Goal: Information Seeking & Learning: Find contact information

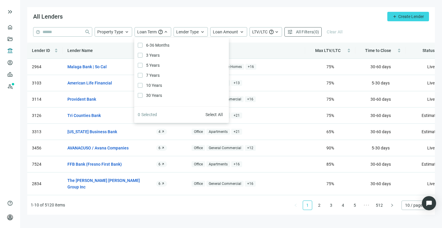
click at [222, 11] on div "All Lenders add Create Lender" at bounding box center [231, 17] width 408 height 20
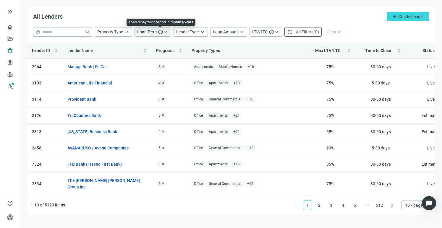
click at [158, 32] on span "help" at bounding box center [160, 31] width 5 height 5
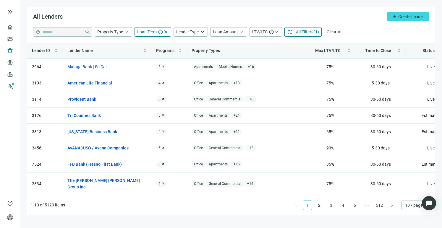
click at [195, 17] on div "All Lenders add Create Lender" at bounding box center [231, 17] width 408 height 20
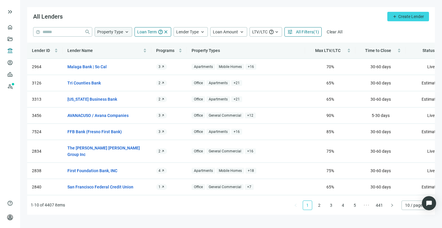
click at [121, 32] on span "Property Type" at bounding box center [110, 32] width 26 height 5
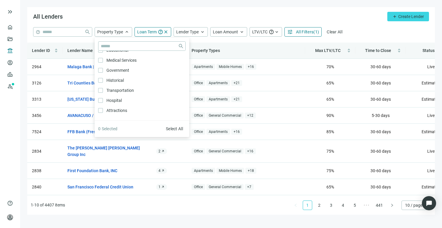
scroll to position [317, 0]
click at [173, 17] on div "All Lenders add Create Lender" at bounding box center [231, 17] width 408 height 20
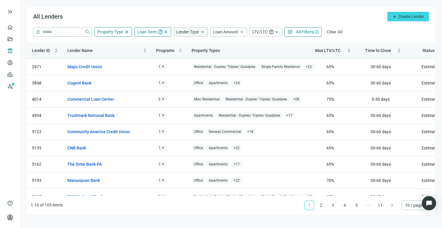
click at [198, 31] on span "Lender Type" at bounding box center [187, 32] width 22 height 5
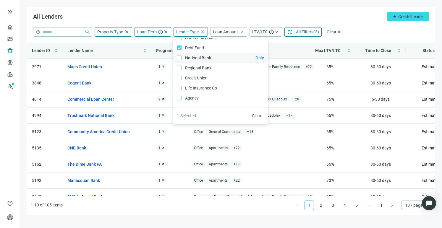
scroll to position [9, 0]
click at [238, 17] on div "All Lenders add Create Lender" at bounding box center [231, 17] width 408 height 20
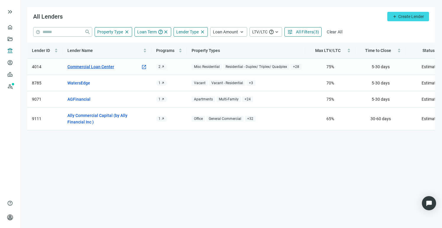
click at [91, 68] on link "Commercial Loan Center" at bounding box center [90, 67] width 47 height 7
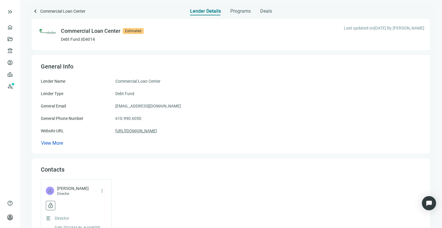
click at [136, 132] on link "[URL][DOMAIN_NAME]" at bounding box center [136, 131] width 42 height 7
click at [35, 12] on span "keyboard_arrow_left" at bounding box center [35, 11] width 7 height 7
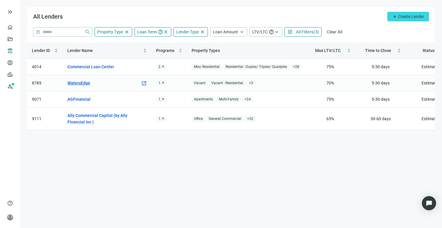
click at [80, 82] on link "WatersEdge" at bounding box center [78, 83] width 23 height 7
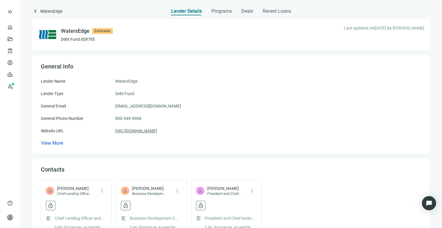
click at [157, 133] on link "[URL][DOMAIN_NAME]" at bounding box center [136, 131] width 42 height 7
drag, startPoint x: 112, startPoint y: 104, endPoint x: 184, endPoint y: 133, distance: 77.9
click at [184, 133] on div "Lender Name WatersEdge Lender Type Debt Fund General Email [EMAIL_ADDRESS][DOMA…" at bounding box center [231, 112] width 381 height 69
click at [184, 133] on div "Website URL [URL][DOMAIN_NAME]" at bounding box center [231, 131] width 381 height 7
drag, startPoint x: 171, startPoint y: 132, endPoint x: 114, endPoint y: 106, distance: 62.1
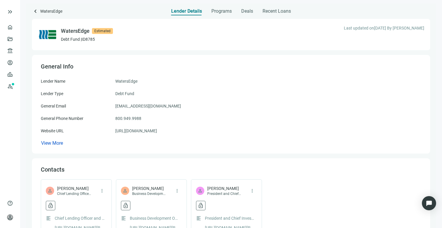
click at [114, 106] on div "Lender Name WatersEdge Lender Type Debt Fund General Email [EMAIL_ADDRESS][DOMA…" at bounding box center [231, 112] width 381 height 69
copy div "[EMAIL_ADDRESS][DOMAIN_NAME] General Phone Number [PHONE_NUMBER] Website URL [U…"
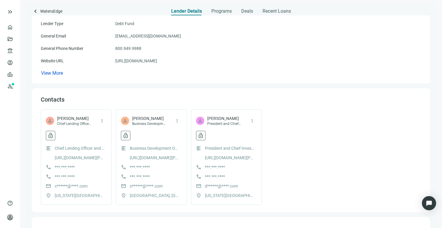
scroll to position [71, 0]
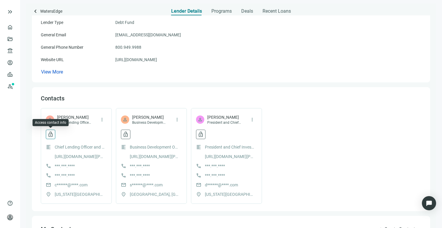
click at [52, 135] on span "lock_open" at bounding box center [51, 135] width 6 height 6
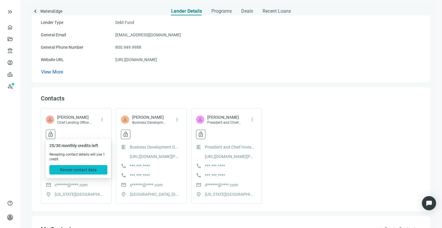
click at [77, 170] on span "Reveal contact data" at bounding box center [78, 170] width 37 height 5
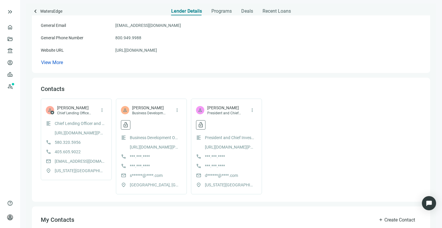
scroll to position [82, 0]
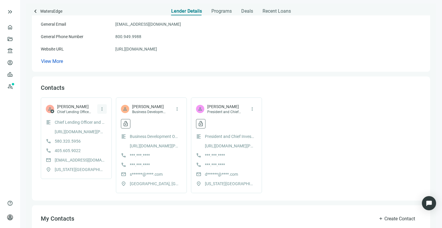
click at [102, 111] on span "more_vert" at bounding box center [101, 108] width 5 height 5
click at [85, 93] on div "Contacts person star [PERSON_NAME] Chief Lending Officer and VP of CEF more_ver…" at bounding box center [231, 138] width 381 height 109
drag, startPoint x: 54, startPoint y: 161, endPoint x: 109, endPoint y: 161, distance: 54.7
click at [109, 161] on div "person star [PERSON_NAME] Chief Lending Officer and VP of CEF more_vert format_…" at bounding box center [76, 139] width 71 height 82
click at [106, 154] on div "call [PHONE_NUMBER]" at bounding box center [76, 151] width 61 height 7
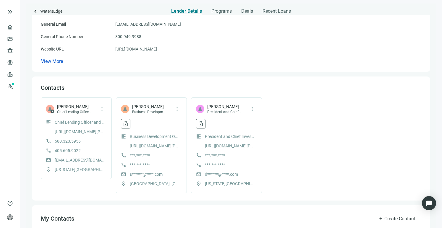
click at [91, 159] on span "[EMAIL_ADDRESS][DOMAIN_NAME]" at bounding box center [80, 160] width 50 height 7
click at [75, 163] on span "[EMAIL_ADDRESS][DOMAIN_NAME]" at bounding box center [80, 160] width 50 height 7
click at [99, 109] on span "more_vert" at bounding box center [101, 108] width 5 height 5
click at [98, 101] on div "person star [PERSON_NAME] Chief Lending Officer and VP of CEF more_vert format_…" at bounding box center [76, 139] width 71 height 82
click at [79, 109] on span "[PERSON_NAME]" at bounding box center [74, 107] width 34 height 6
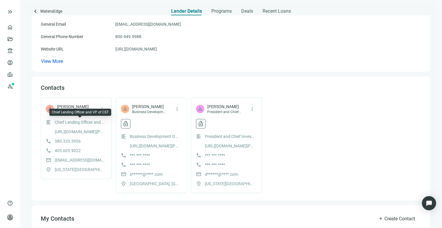
click at [69, 123] on span "Chief Lending Officer and VP of CEF" at bounding box center [80, 122] width 50 height 7
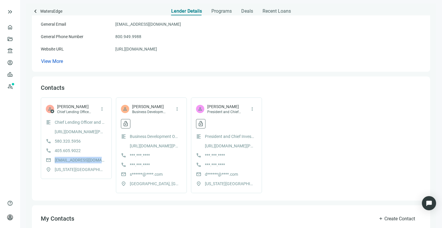
drag, startPoint x: 54, startPoint y: 161, endPoint x: 104, endPoint y: 161, distance: 49.7
click at [104, 161] on div "mail [EMAIL_ADDRESS][DOMAIN_NAME]" at bounding box center [76, 160] width 61 height 7
drag, startPoint x: 52, startPoint y: 139, endPoint x: 102, endPoint y: 160, distance: 54.0
click at [102, 160] on div "format_align_left Chief Lending Officer and VP of CEF [URL][DOMAIN_NAME][PERSON…" at bounding box center [76, 146] width 61 height 54
copy div "[PHONE_NUMBER] call [PHONE_NUMBER] mail clancaster@watersedge.c"
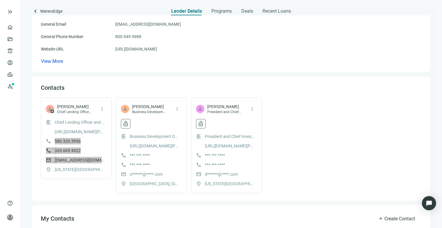
scroll to position [0, 0]
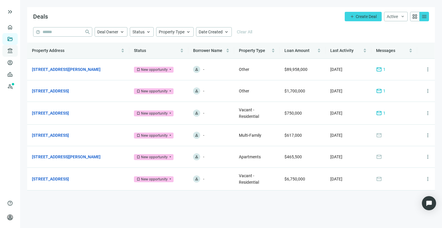
click at [5, 51] on div "account_balance Lenders keyboard_arrow_down" at bounding box center [9, 51] width 15 height 12
click at [33, 51] on link "All Lenders" at bounding box center [35, 51] width 21 height 5
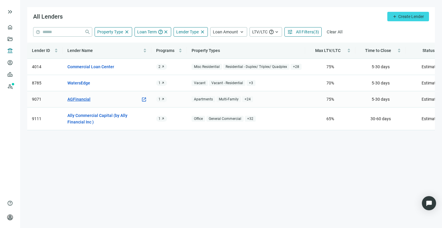
click at [74, 101] on link "AGFinancial" at bounding box center [78, 99] width 23 height 7
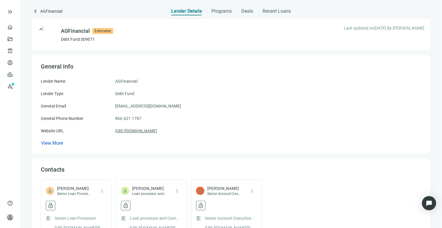
click at [138, 132] on link "https://www.agfinancial.org/" at bounding box center [136, 131] width 42 height 7
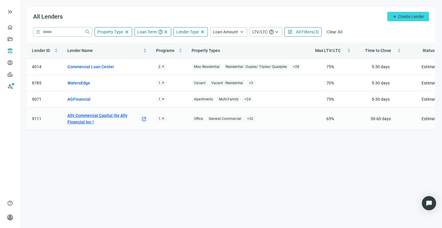
click at [83, 117] on link "Ally Commercial Capital (by Ally Financial Inc )" at bounding box center [103, 118] width 73 height 13
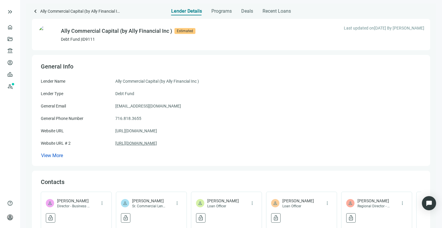
click at [150, 141] on link "https://www.ally.com/" at bounding box center [136, 143] width 42 height 7
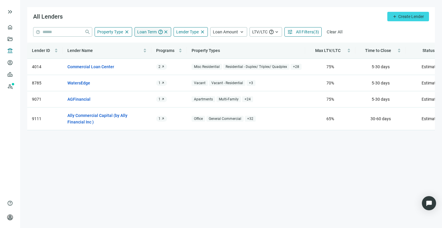
click at [164, 32] on span "close" at bounding box center [165, 31] width 5 height 5
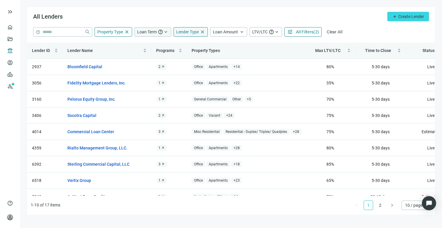
click at [190, 34] on span "Lender Type" at bounding box center [187, 32] width 22 height 5
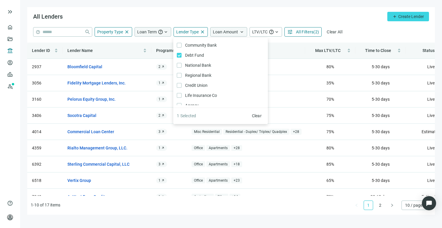
click at [232, 30] on span "Loan Amount" at bounding box center [225, 32] width 25 height 5
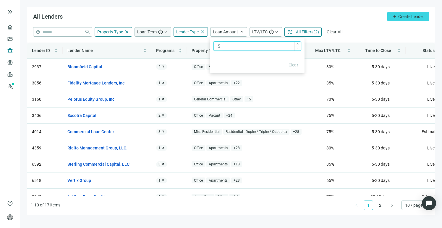
click at [227, 46] on input at bounding box center [262, 46] width 78 height 9
type input "**********"
drag, startPoint x: 301, startPoint y: 20, endPoint x: 303, endPoint y: 22, distance: 3.2
click at [301, 20] on div "All Lenders add Create Lender" at bounding box center [231, 17] width 408 height 20
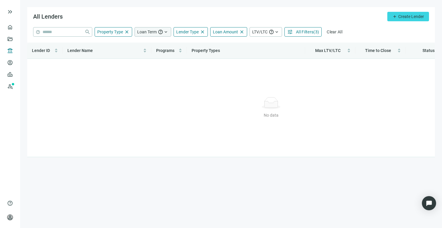
click at [309, 31] on span "All Filters" at bounding box center [304, 32] width 17 height 5
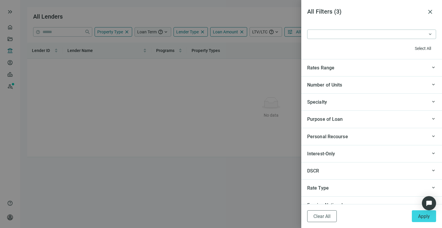
scroll to position [502, 0]
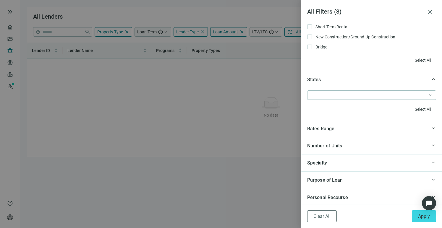
click at [254, 74] on div at bounding box center [221, 114] width 442 height 228
click at [431, 14] on span "close" at bounding box center [430, 11] width 7 height 7
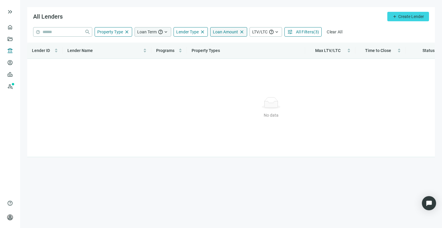
click at [229, 33] on span "Loan Amount" at bounding box center [225, 32] width 25 height 5
click at [266, 48] on input "**********" at bounding box center [262, 46] width 78 height 9
drag, startPoint x: 256, startPoint y: 46, endPoint x: 213, endPoint y: 46, distance: 42.6
click at [214, 46] on div "**********" at bounding box center [258, 45] width 88 height 9
click at [289, 65] on span "Clear" at bounding box center [294, 65] width 10 height 5
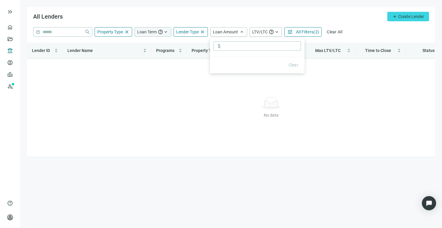
click at [169, 19] on div "All Lenders add Create Lender" at bounding box center [231, 17] width 408 height 20
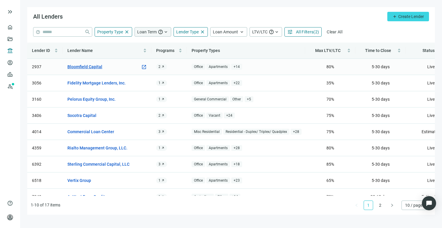
click at [96, 70] on link "Bloomfield Capital" at bounding box center [84, 67] width 35 height 7
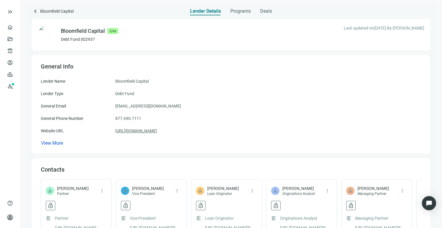
click at [146, 134] on link "https://bloomfieldcapital.com" at bounding box center [136, 131] width 42 height 7
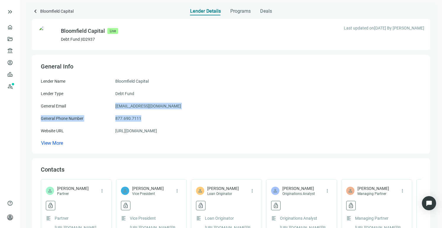
drag, startPoint x: 110, startPoint y: 106, endPoint x: 177, endPoint y: 122, distance: 68.5
click at [177, 122] on div "Lender Name Bloomfield Capital Lender Type Debt Fund General Email deals@bloomf…" at bounding box center [231, 112] width 381 height 69
copy div "deals@bloomfieldcapital.com General Phone Number 877.690.7111"
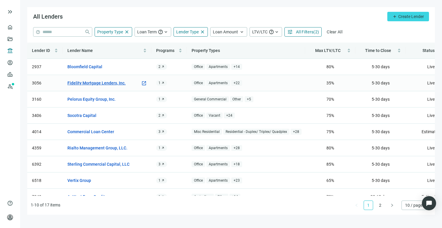
click at [91, 84] on link "Fidelity Mortgage Lenders, Inc." at bounding box center [96, 83] width 58 height 7
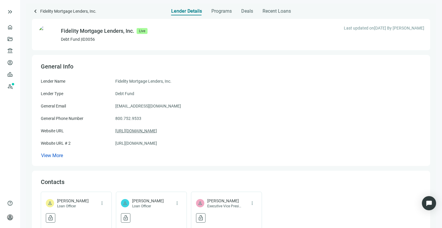
click at [143, 130] on link "https://fidelityca.com" at bounding box center [136, 131] width 42 height 7
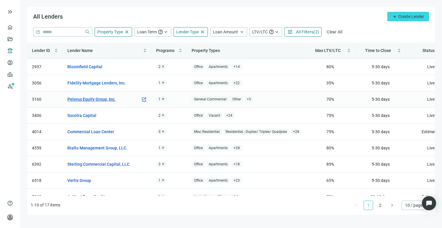
click at [96, 99] on link "Pelorus Equity Group, Inc." at bounding box center [91, 99] width 48 height 7
click at [87, 148] on link "Rialto Management Group, LLC." at bounding box center [97, 148] width 60 height 7
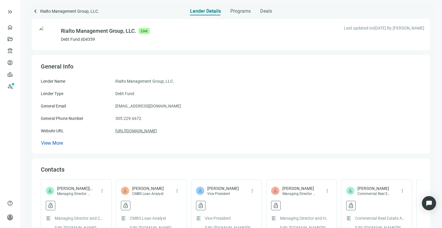
click at [145, 132] on link "https://rialtocapital.com" at bounding box center [136, 131] width 42 height 7
click at [188, 107] on div "General Email investorrelations@rialtocapital.com" at bounding box center [231, 106] width 381 height 7
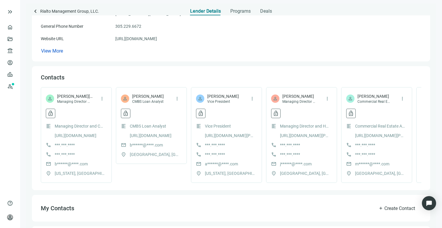
scroll to position [93, 0]
click at [401, 99] on span "more_vert" at bounding box center [402, 98] width 5 height 5
click at [353, 114] on span "lock_open" at bounding box center [351, 113] width 6 height 6
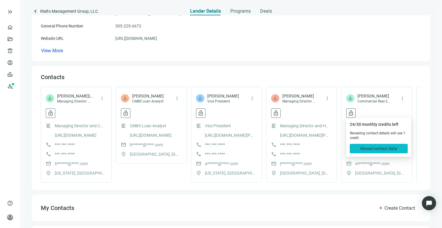
click at [370, 148] on span "Reveal contact data" at bounding box center [379, 148] width 37 height 5
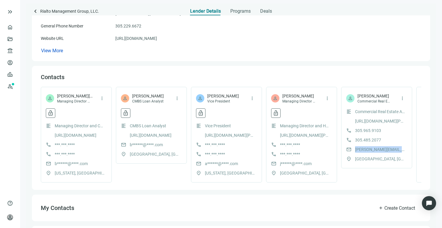
drag, startPoint x: 355, startPoint y: 151, endPoint x: 405, endPoint y: 151, distance: 50.3
click at [405, 151] on div "mail matthew.gurevich@rialtocapital.com" at bounding box center [376, 149] width 61 height 7
copy span "matthew.gurevich@rialtoca"
drag, startPoint x: 383, startPoint y: 138, endPoint x: 356, endPoint y: 130, distance: 28.0
click at [356, 130] on div "format_align_left Commercial Real Estate Analyst https://www.linkedin.com/in/ma…" at bounding box center [376, 136] width 61 height 54
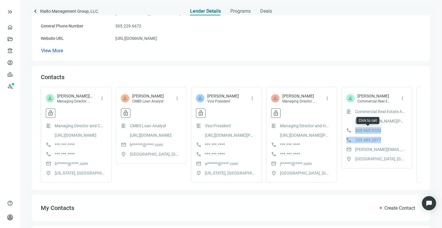
drag, startPoint x: 384, startPoint y: 138, endPoint x: 354, endPoint y: 130, distance: 30.9
click at [354, 130] on div "format_align_left Commercial Real Estate Analyst https://www.linkedin.com/in/ma…" at bounding box center [376, 136] width 61 height 54
copy div "305.965.9103 call 305.485.2077"
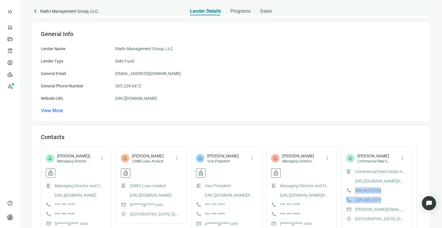
scroll to position [0, 0]
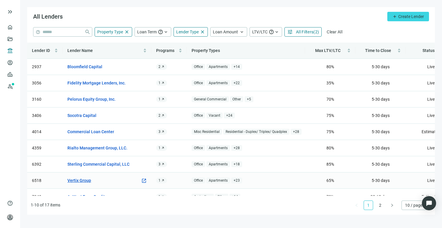
click at [84, 180] on link "Vertix Group" at bounding box center [79, 180] width 24 height 7
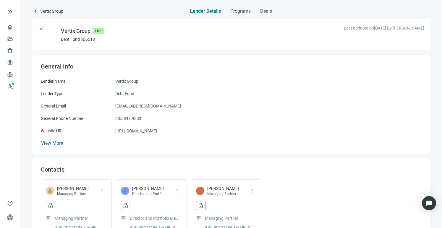
click at [141, 130] on link "https://vertixgroup.com/" at bounding box center [136, 131] width 42 height 7
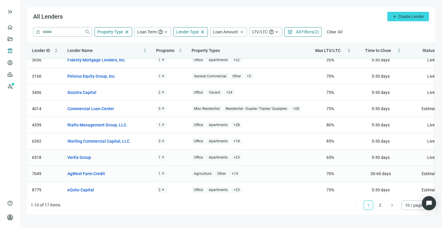
scroll to position [31, 0]
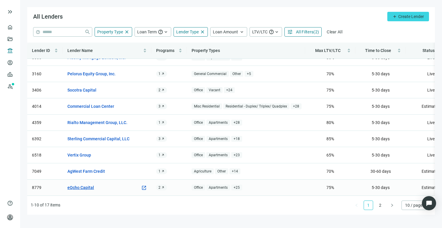
click at [87, 185] on link "eQcho Capital" at bounding box center [80, 188] width 27 height 7
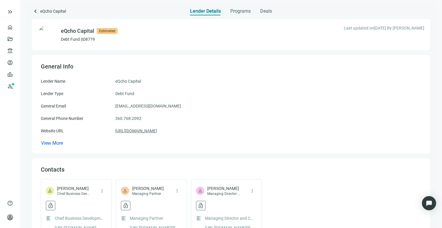
click at [138, 133] on link "https://eqcho.com/" at bounding box center [136, 131] width 42 height 7
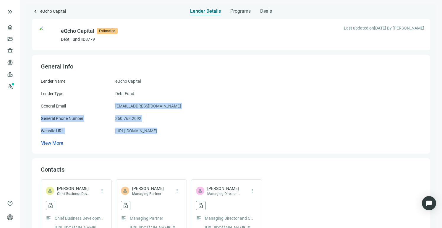
drag, startPoint x: 109, startPoint y: 104, endPoint x: 163, endPoint y: 132, distance: 60.1
click at [163, 131] on div "Lender Name eQcho Capital Lender Type Debt Fund General Email apply@eqcho.com G…" at bounding box center [231, 112] width 381 height 69
copy div "apply@eqcho.com General Phone Number 360.768.2092 Website URL https://eqcho.com/"
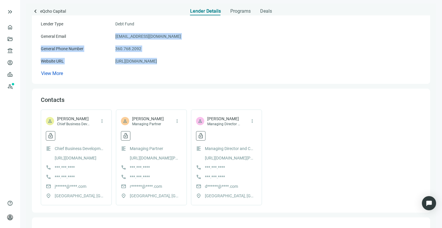
scroll to position [71, 0]
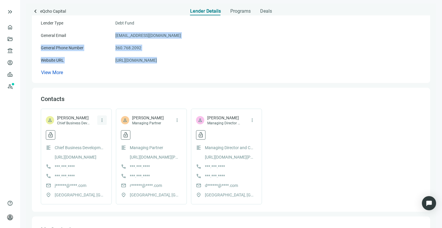
click at [101, 118] on span "more_vert" at bounding box center [101, 120] width 5 height 5
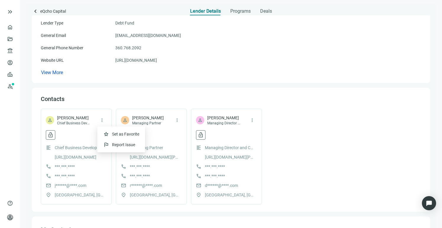
click at [96, 124] on div "person Joseph Lambert Chief Business Development Officer more_vert" at bounding box center [76, 120] width 61 height 11
click at [101, 122] on span "more_vert" at bounding box center [101, 120] width 5 height 5
click at [52, 138] on span "lock_open" at bounding box center [51, 135] width 6 height 6
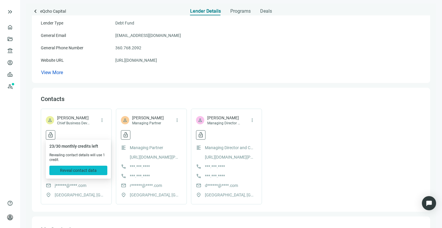
click at [78, 174] on button "Reveal contact data" at bounding box center [78, 170] width 58 height 9
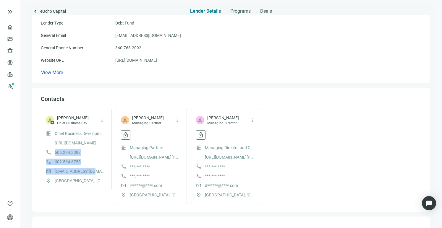
drag, startPoint x: 95, startPoint y: 172, endPoint x: 54, endPoint y: 151, distance: 46.2
click at [54, 151] on div "format_align_left Chief Business Development Officer https://www.linkedin.com/i…" at bounding box center [76, 157] width 61 height 54
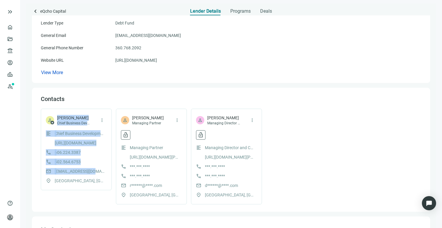
drag, startPoint x: 57, startPoint y: 112, endPoint x: 98, endPoint y: 171, distance: 72.2
click at [98, 171] on div "person star Joseph Lambert Chief Business Development Officer more_vert format_…" at bounding box center [76, 150] width 71 height 82
copy div "Joseph Lambert Chief Business Development Officer more_vert format_align_left C…"
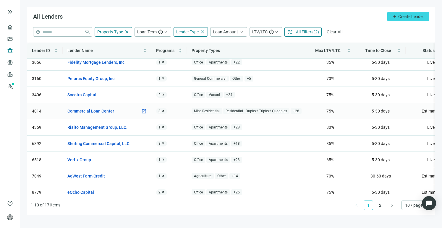
scroll to position [31, 0]
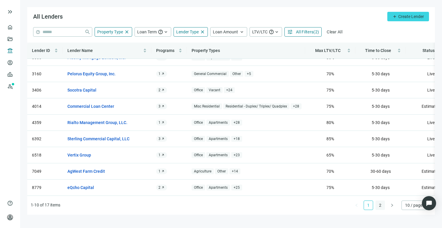
click at [382, 207] on link "2" at bounding box center [380, 205] width 9 height 9
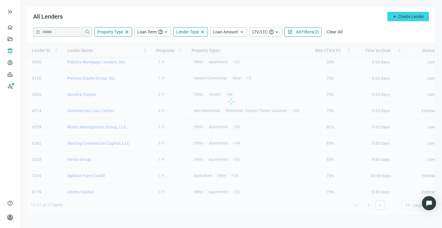
scroll to position [0, 0]
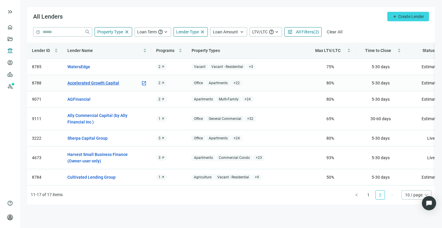
click at [85, 84] on link "Accelerated Growth Capital" at bounding box center [93, 83] width 52 height 7
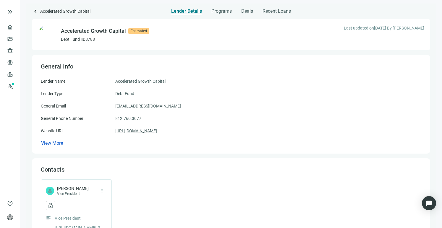
click at [154, 131] on link "https://acceleratedgrowthcapital.com/" at bounding box center [136, 131] width 42 height 7
drag, startPoint x: 182, startPoint y: 133, endPoint x: 112, endPoint y: 106, distance: 75.2
click at [112, 106] on div "Lender Name Accelerated Growth Capital Lender Type Debt Fund General Email sg@a…" at bounding box center [231, 112] width 381 height 69
copy div "sg@agcsource.com General Phone Number 812.760.3077 Website URL https://accelera…"
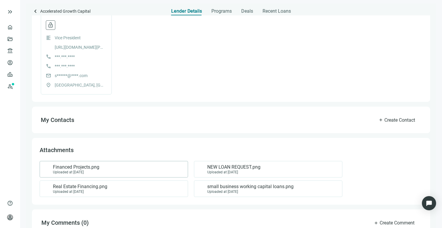
scroll to position [193, 0]
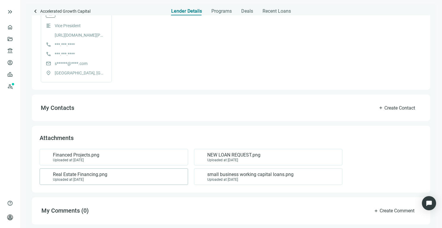
click at [104, 180] on div "Uploaded at [DATE]" at bounding box center [80, 180] width 54 height 4
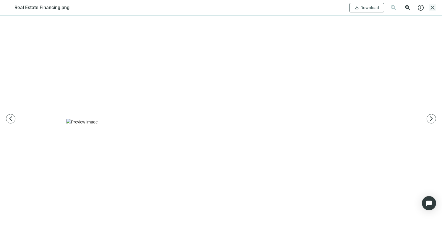
click at [434, 8] on span "close" at bounding box center [432, 7] width 7 height 7
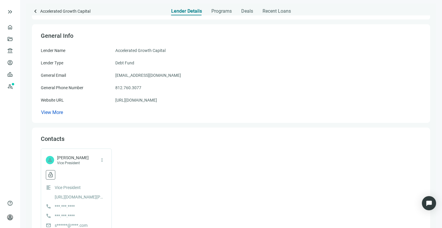
scroll to position [30, 0]
click at [221, 14] on div "Programs" at bounding box center [222, 10] width 20 height 12
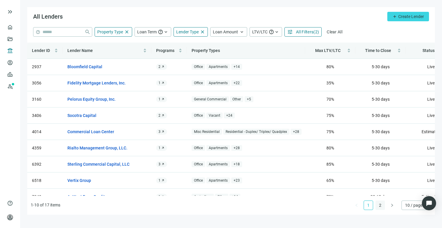
click at [379, 205] on link "2" at bounding box center [380, 205] width 9 height 9
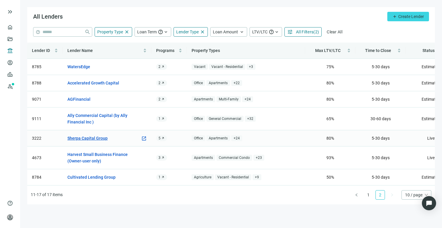
click at [91, 139] on link "Sherpa Capital Group" at bounding box center [87, 138] width 40 height 7
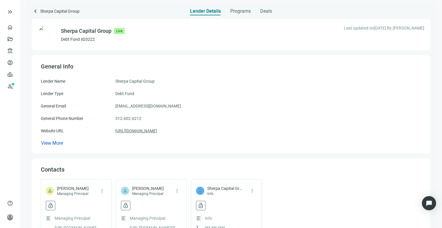
click at [156, 131] on link "http://www.sherpacapitalgroup.com/" at bounding box center [136, 131] width 42 height 7
click at [180, 118] on div "General Phone Number 312.602.6212" at bounding box center [231, 118] width 381 height 7
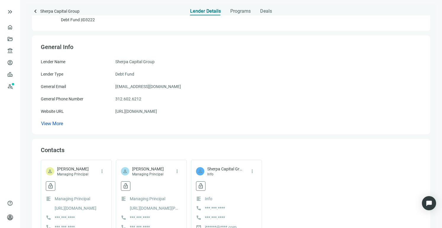
scroll to position [54, 0]
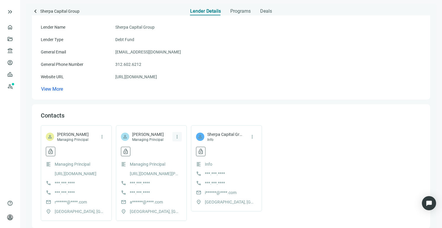
click at [178, 136] on span "more_vert" at bounding box center [177, 136] width 5 height 5
click at [122, 151] on button "lock_open" at bounding box center [125, 151] width 9 height 9
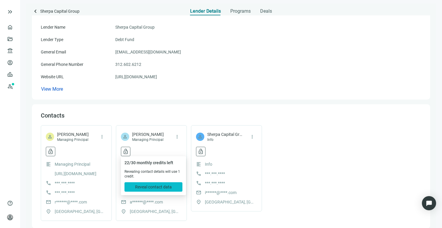
click at [152, 188] on span "Reveal contact data" at bounding box center [153, 187] width 37 height 5
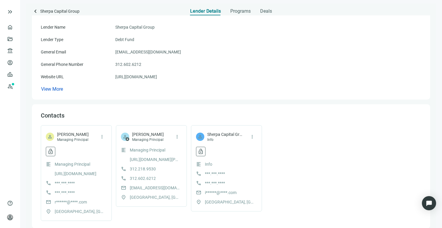
click at [131, 150] on div "format_align_left Managing Principal" at bounding box center [151, 150] width 61 height 7
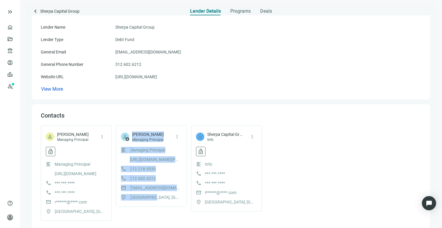
drag, startPoint x: 131, startPoint y: 133, endPoint x: 180, endPoint y: 197, distance: 80.6
click at [180, 197] on div "person star Ashish Parikh Managing Principal more_vert format_align_left Managi…" at bounding box center [151, 166] width 71 height 82
copy div "Ashish Parikh Managing Principal more_vert format_align_left Managing Principal…"
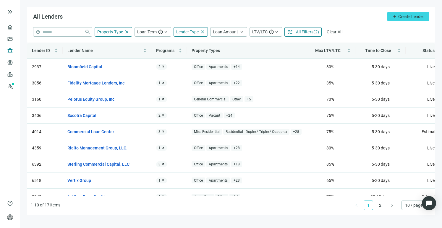
click at [381, 204] on link "2" at bounding box center [380, 205] width 9 height 9
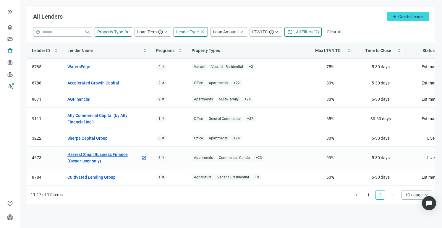
click at [90, 155] on link "Harvest Small Business Finance (Owner-user only)" at bounding box center [103, 157] width 73 height 13
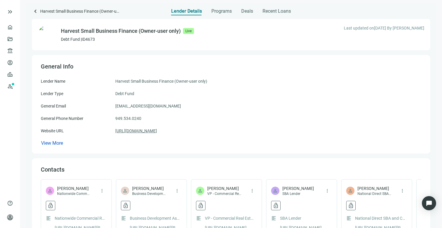
click at [157, 129] on link "https://www.harvestsbf.com" at bounding box center [136, 131] width 42 height 7
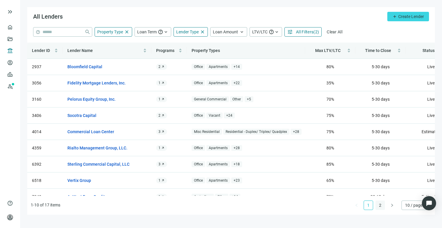
click at [382, 205] on link "2" at bounding box center [380, 205] width 9 height 9
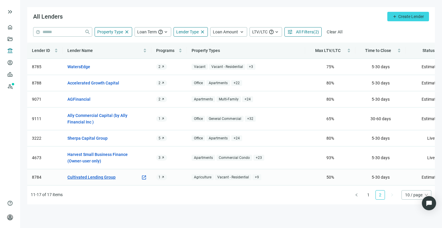
click at [97, 177] on link "Cultivated Lending Group" at bounding box center [91, 177] width 48 height 7
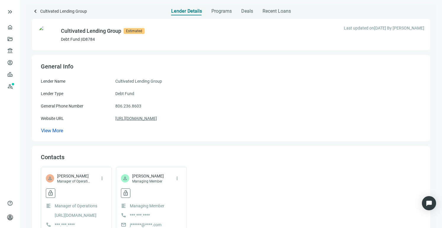
click at [157, 120] on link "https://www.cultivatedlending.com/" at bounding box center [136, 118] width 42 height 7
drag, startPoint x: 130, startPoint y: 80, endPoint x: 194, endPoint y: 120, distance: 75.5
click at [194, 120] on div "Lender Name Cultivated Lending Group Lender Type Debt Fund General Phone Number…" at bounding box center [231, 106] width 381 height 56
copy div "Cultivated Lending Group Lender Type Debt Fund General Phone Number 806.236.860…"
